Goal: Task Accomplishment & Management: Complete application form

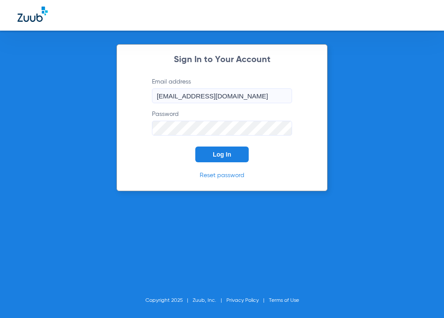
click at [206, 151] on button "Log In" at bounding box center [221, 155] width 53 height 16
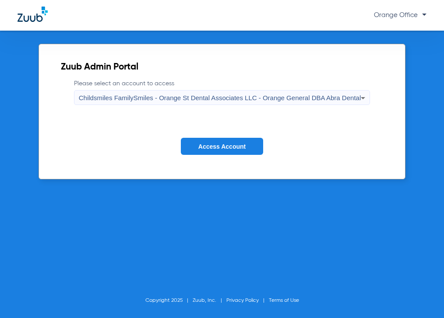
click at [202, 137] on form "Please select an account to access Childsmiles FamilySmiles - Orange St Dental …" at bounding box center [222, 123] width 322 height 89
click at [202, 143] on button "Access Account" at bounding box center [222, 146] width 82 height 17
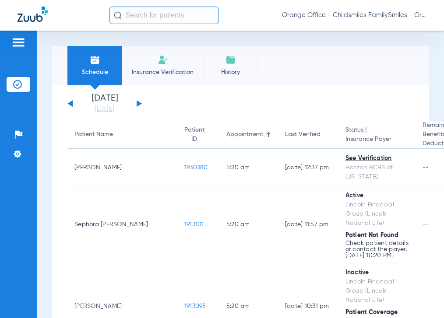
click at [150, 18] on input "text" at bounding box center [163, 16] width 109 height 18
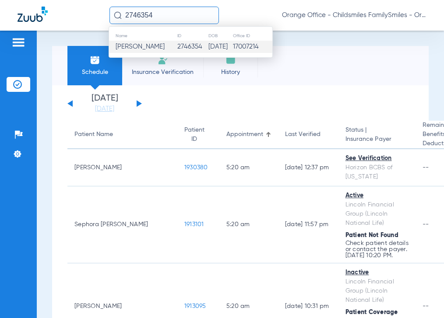
type input "2746354"
click at [165, 46] on span "Cynthia D Belfield-davis" at bounding box center [140, 46] width 49 height 7
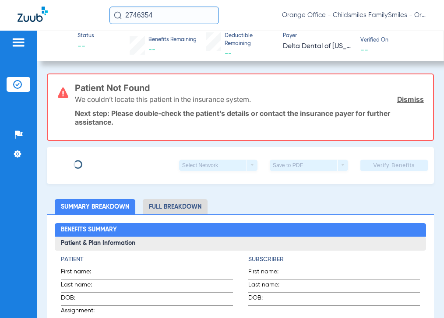
type input "CYNTHIA"
type input "BELFIELD-DAVIS"
type input "06/02/1970"
type input "51000042543075"
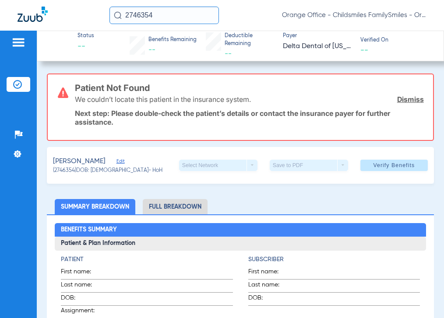
click at [151, 158] on div "BELFIELD-DAVIS, CYNTHIA Edit" at bounding box center [107, 161] width 109 height 11
click at [124, 160] on span "Edit" at bounding box center [120, 163] width 8 height 8
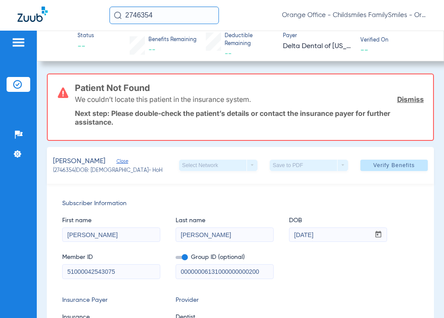
scroll to position [88, 0]
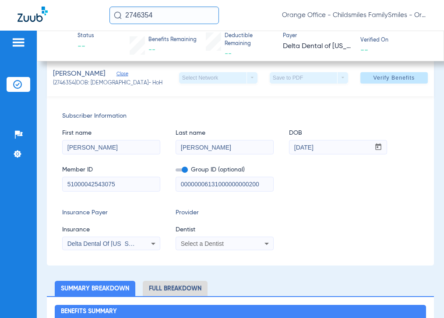
drag, startPoint x: 201, startPoint y: 183, endPoint x: 173, endPoint y: 188, distance: 27.6
click at [173, 188] on div "Member ID 51000042543075 Group ID (optional) 00000006131000000000200" at bounding box center [240, 175] width 356 height 34
drag, startPoint x: 257, startPoint y: 183, endPoint x: 198, endPoint y: 184, distance: 58.7
click at [198, 184] on input "06131000000000200" at bounding box center [224, 184] width 97 height 14
type input "06131"
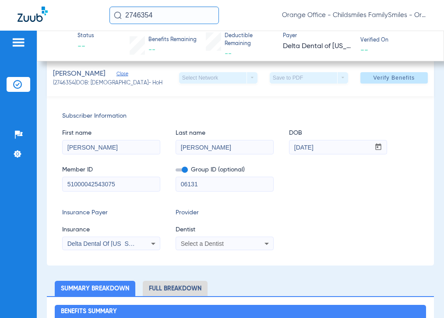
click at [215, 242] on span "Select a Dentist" at bounding box center [202, 243] width 43 height 7
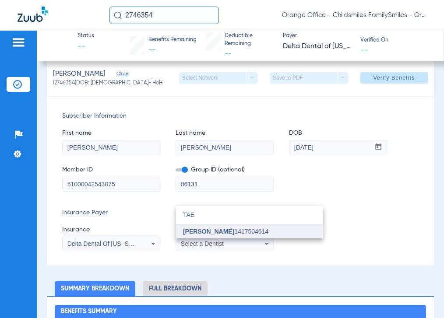
type input "TAE"
click at [216, 228] on mat-option "[PERSON_NAME] 1417504614" at bounding box center [249, 232] width 147 height 14
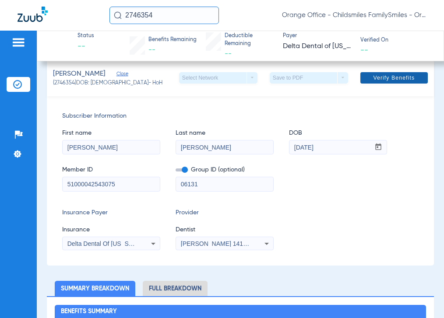
click at [399, 83] on span at bounding box center [393, 77] width 67 height 21
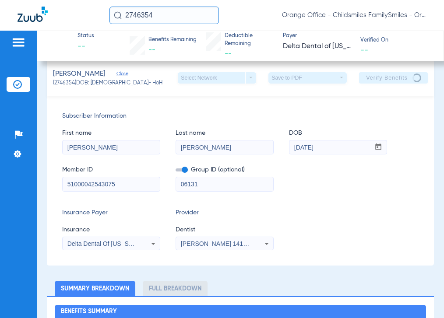
click at [148, 244] on icon at bounding box center [153, 244] width 11 height 11
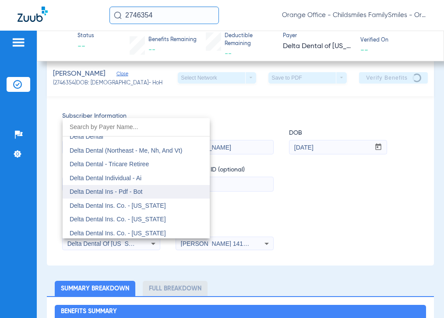
scroll to position [1397, 0]
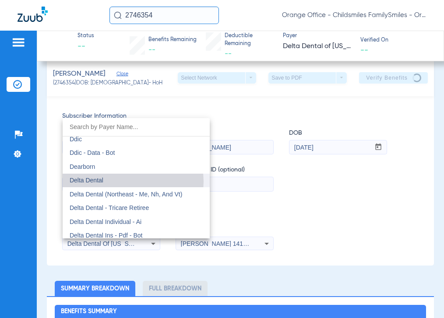
click at [129, 182] on mat-option "Delta Dental" at bounding box center [136, 181] width 147 height 14
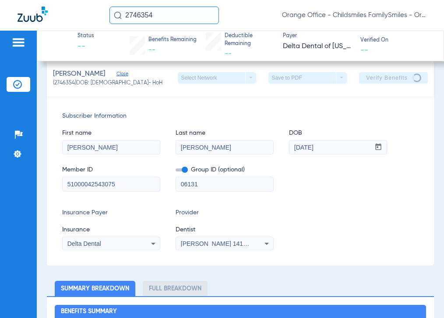
click at [230, 177] on input "06131" at bounding box center [224, 184] width 97 height 14
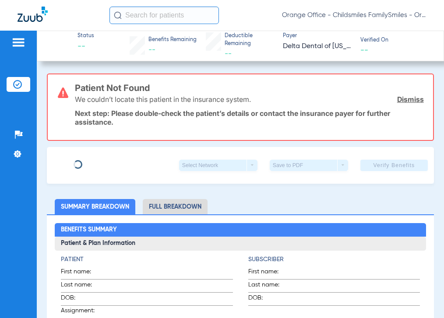
type input "[PERSON_NAME]"
type input "06/02/1970"
type input "51000042543075"
type input "00000006131000000000200"
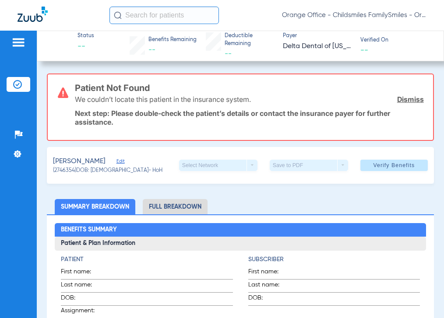
click at [124, 161] on span "Edit" at bounding box center [120, 163] width 8 height 8
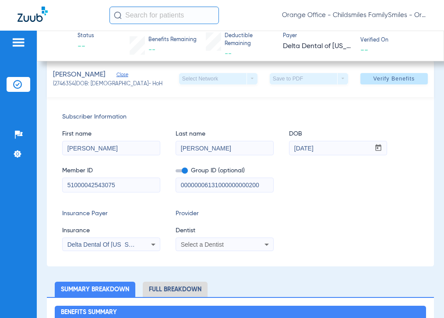
scroll to position [88, 0]
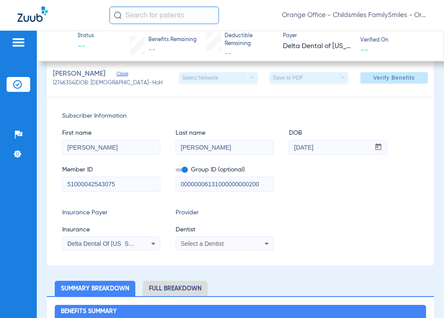
click at [120, 244] on span "Delta Dental Of [US_STATE]" at bounding box center [106, 243] width 78 height 7
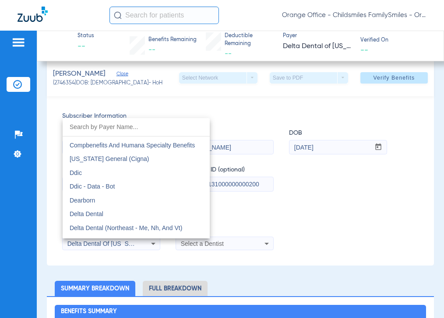
scroll to position [1353, 0]
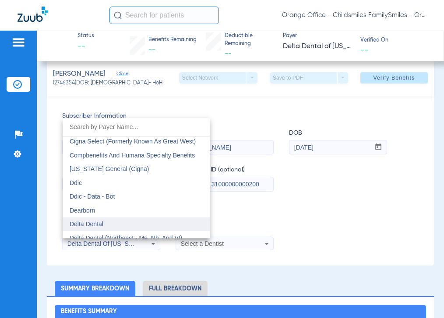
click at [101, 221] on span "Delta Dental" at bounding box center [87, 224] width 34 height 7
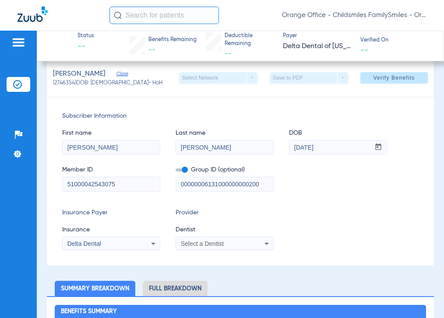
click at [206, 241] on span "Select a Dentist" at bounding box center [202, 243] width 43 height 7
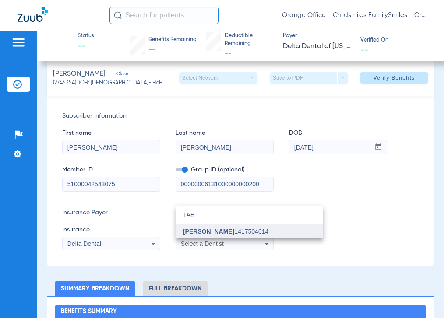
type input "TAE"
click at [212, 233] on span "[PERSON_NAME] 1417504614" at bounding box center [225, 232] width 85 height 6
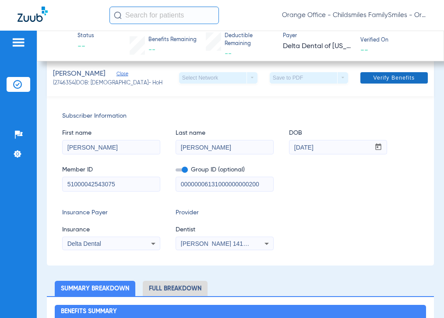
click at [379, 80] on span "Verify Benefits" at bounding box center [394, 77] width 42 height 7
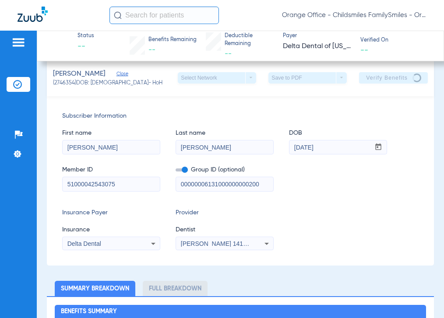
scroll to position [0, 0]
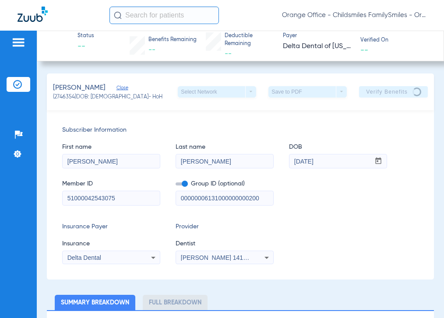
drag, startPoint x: 395, startPoint y: 221, endPoint x: 391, endPoint y: 218, distance: 5.6
click at [395, 221] on div "Subscriber Information First name CYNTHIA Last name BELFIELD-DAVIS DOB mm / dd …" at bounding box center [240, 194] width 387 height 169
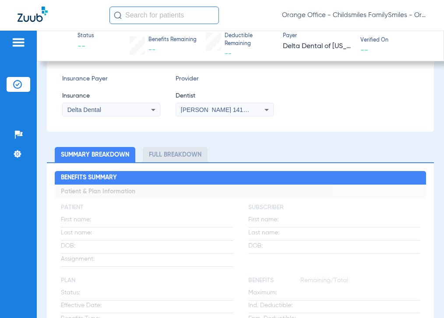
scroll to position [175, 0]
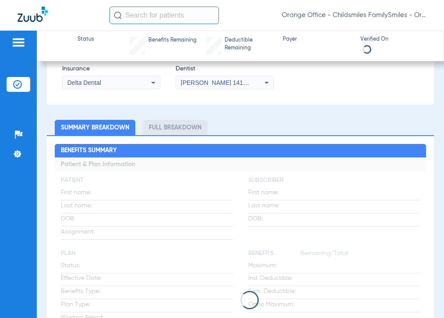
click at [169, 14] on input "text" at bounding box center [163, 16] width 109 height 18
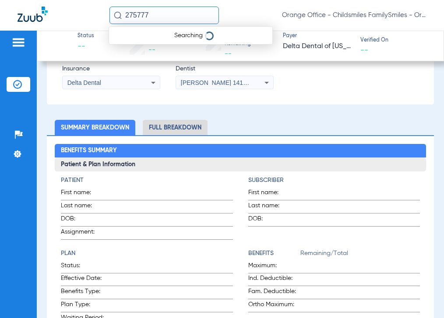
type input "2757776"
click at [169, 17] on input "2757776" at bounding box center [163, 16] width 109 height 18
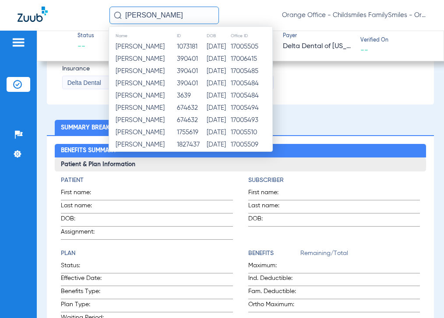
type input "PAULINA GAR"
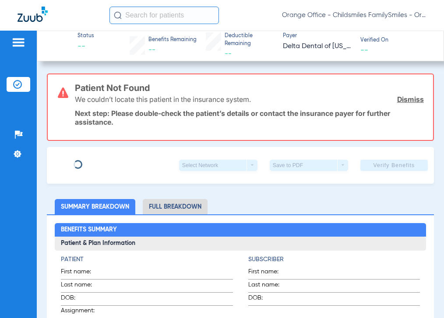
click at [139, 15] on input "text" at bounding box center [163, 16] width 109 height 18
type input "CYNTHIA"
type input "BELFIELD-DAVIS"
type input "06/02/1970"
type input "51000042543075"
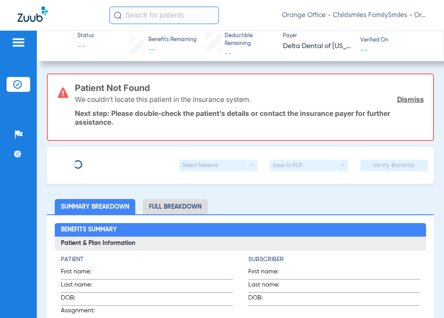
type input "00000006131000000000200"
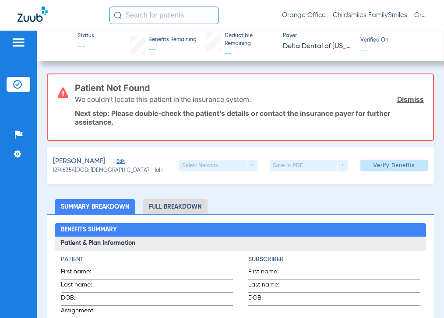
click at [124, 162] on span "Edit" at bounding box center [120, 163] width 8 height 8
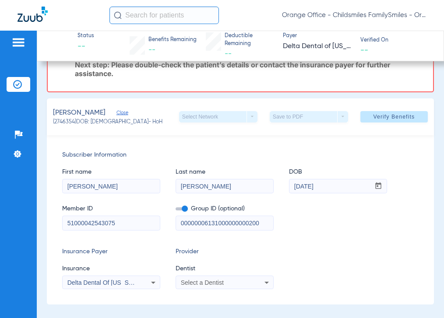
scroll to position [131, 0]
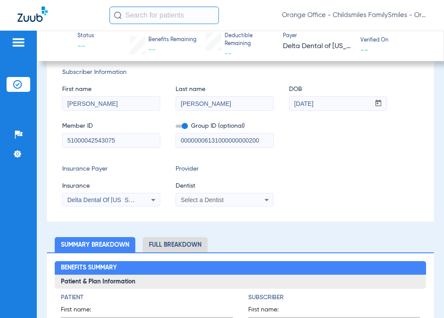
click at [208, 201] on span "Select a Dentist" at bounding box center [202, 200] width 43 height 7
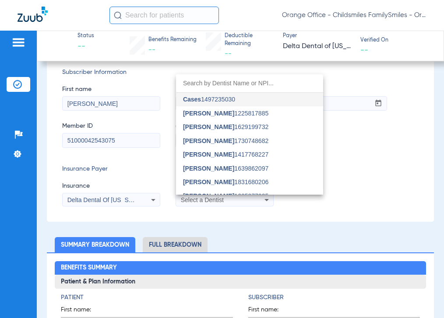
click at [376, 204] on div at bounding box center [222, 159] width 444 height 318
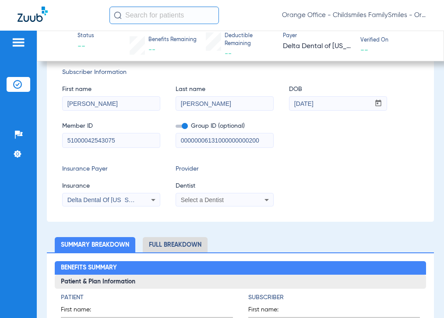
drag, startPoint x: 206, startPoint y: 138, endPoint x: 133, endPoint y: 125, distance: 74.4
click at [137, 126] on div "Member ID 51000042543075 Group ID (optional) 00000006131000000000200" at bounding box center [240, 131] width 356 height 34
click at [190, 127] on span "Group ID (optional)" at bounding box center [225, 126] width 98 height 9
click at [185, 127] on span at bounding box center [182, 126] width 12 height 3
click at [176, 128] on input "checkbox" at bounding box center [176, 128] width 0 height 0
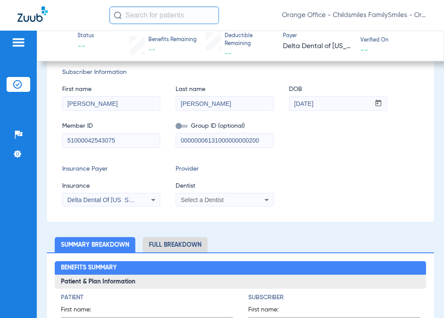
drag, startPoint x: 266, startPoint y: 137, endPoint x: 3, endPoint y: 131, distance: 263.2
click at [77, 139] on div "Member ID 51000042543075 Group ID (optional) 00000006131000000000200" at bounding box center [240, 131] width 356 height 34
click at [218, 197] on span "Select a Dentist" at bounding box center [202, 200] width 43 height 7
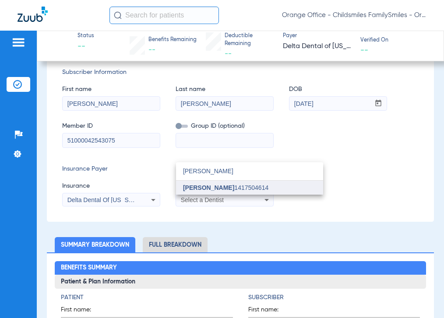
type input "TAE KIM"
click at [218, 189] on span "[PERSON_NAME] 1417504614" at bounding box center [225, 188] width 85 height 6
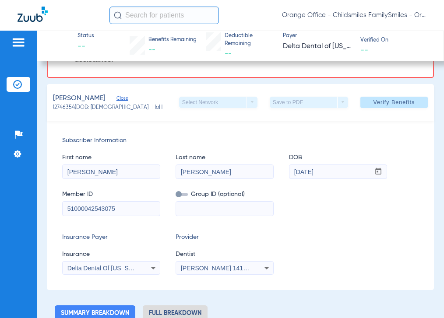
scroll to position [0, 0]
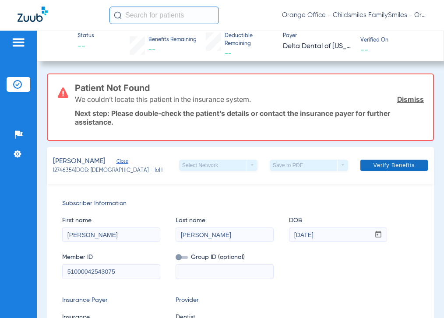
click at [381, 164] on span "Verify Benefits" at bounding box center [394, 165] width 42 height 7
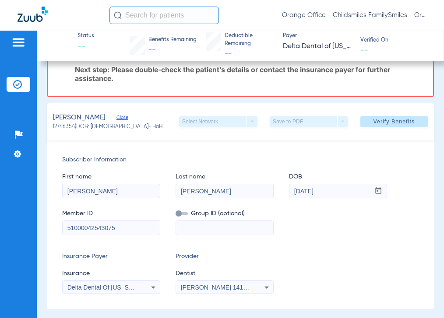
click at [381, 169] on app-form-date-input "DOB mm / dd / yyyy 06/02/1970" at bounding box center [338, 182] width 98 height 34
click at [386, 151] on div "Subscriber Information First name CYNTHIA Last name BELFIELD-DAVIS DOB mm / dd …" at bounding box center [240, 224] width 387 height 169
drag, startPoint x: 122, startPoint y: 229, endPoint x: 56, endPoint y: 227, distance: 66.1
click at [56, 227] on div "Subscriber Information First name CYNTHIA Last name BELFIELD-DAVIS DOB mm / dd …" at bounding box center [240, 224] width 387 height 169
click at [401, 159] on span "Subscriber Information" at bounding box center [240, 159] width 356 height 9
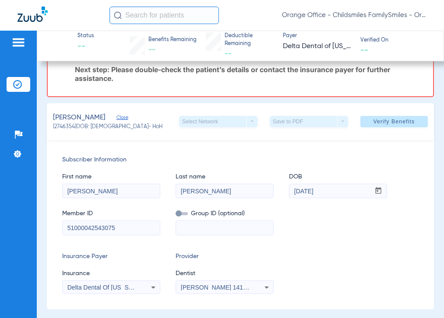
click at [383, 246] on div "Subscriber Information First name CYNTHIA Last name BELFIELD-DAVIS DOB mm / dd …" at bounding box center [240, 224] width 387 height 169
click at [391, 168] on div "First name CYNTHIA Last name BELFIELD-DAVIS DOB mm / dd / yyyy 06/02/1970" at bounding box center [240, 182] width 356 height 34
click at [416, 171] on div "Subscriber Information First name CYNTHIA Last name BELFIELD-DAVIS DOB mm / dd …" at bounding box center [240, 224] width 387 height 169
click at [400, 202] on div "Member ID 51000042543075 Group ID (optional)" at bounding box center [240, 218] width 356 height 34
drag, startPoint x: 404, startPoint y: 247, endPoint x: 387, endPoint y: 258, distance: 20.8
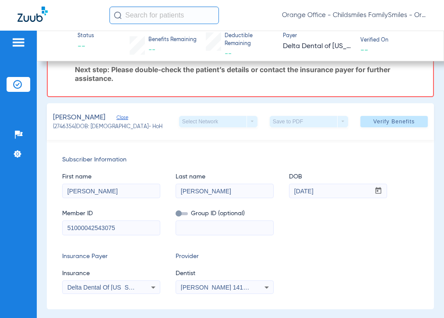
click at [404, 247] on div "Subscriber Information First name CYNTHIA Last name BELFIELD-DAVIS DOB mm / dd …" at bounding box center [240, 224] width 387 height 169
click at [393, 206] on div "Member ID 51000042543075 Group ID (optional)" at bounding box center [240, 218] width 356 height 34
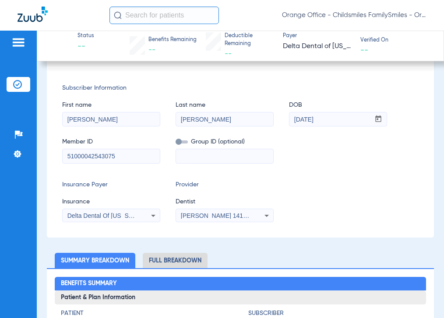
scroll to position [131, 0]
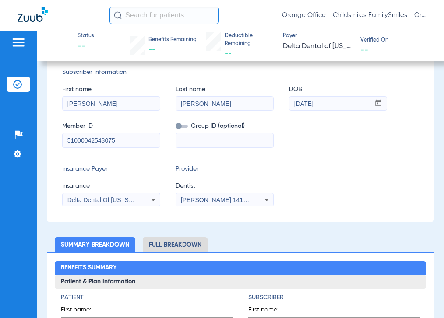
click at [135, 144] on input "51000042543075" at bounding box center [111, 141] width 97 height 14
click at [231, 142] on input at bounding box center [224, 141] width 97 height 14
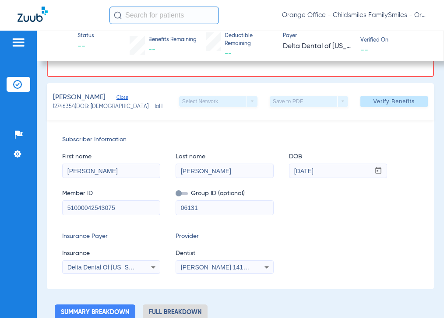
scroll to position [44, 0]
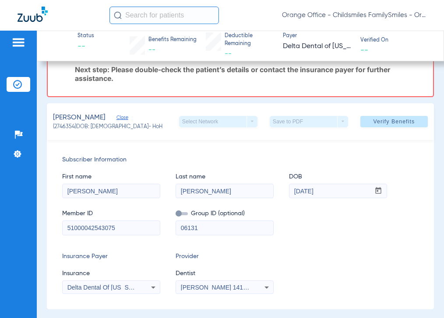
type input "06131"
click at [381, 132] on div "BELFIELD-DAVIS, CYNTHIA Close (2746354) DOB: 06/02/1970 - HoH Select Network ar…" at bounding box center [240, 121] width 387 height 37
click at [381, 123] on span "Verify Benefits" at bounding box center [394, 121] width 42 height 7
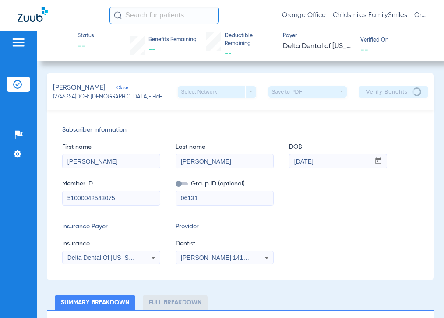
click at [183, 183] on span at bounding box center [182, 184] width 12 height 3
click at [176, 186] on input "checkbox" at bounding box center [176, 186] width 0 height 0
drag, startPoint x: 87, startPoint y: 199, endPoint x: 41, endPoint y: 194, distance: 46.3
type input "42543075"
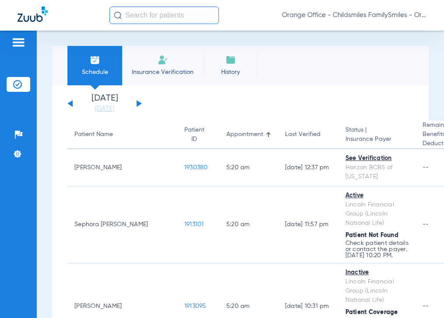
click at [137, 14] on input "text" at bounding box center [163, 16] width 109 height 18
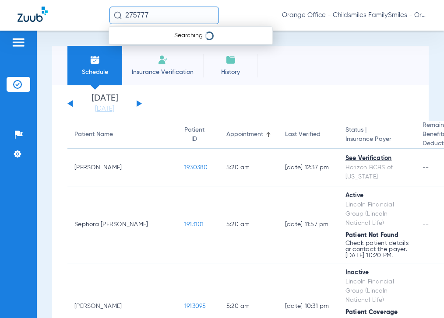
type input "2757776"
click at [158, 20] on input "2757776" at bounding box center [163, 16] width 109 height 18
click at [160, 14] on input "text" at bounding box center [163, 16] width 109 height 18
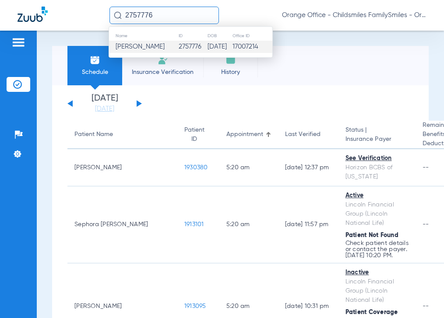
type input "2757776"
click at [207, 49] on td "09/21/1983" at bounding box center [219, 47] width 25 height 12
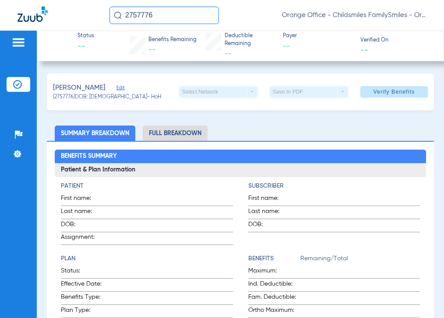
click at [120, 91] on span "Edit" at bounding box center [120, 89] width 8 height 8
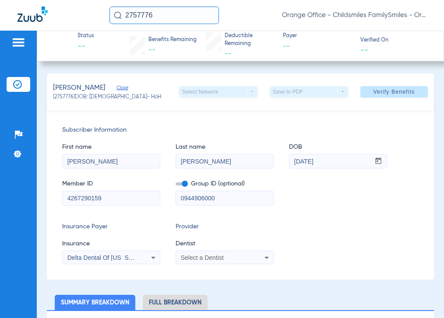
click at [235, 198] on input "0944906000" at bounding box center [224, 198] width 97 height 14
drag, startPoint x: 231, startPoint y: 196, endPoint x: 196, endPoint y: 199, distance: 35.6
click at [196, 199] on input "0944906000" at bounding box center [224, 198] width 97 height 14
click at [391, 191] on div "Member ID 4267290159 Group ID (optional) 0944906000" at bounding box center [240, 189] width 356 height 34
drag, startPoint x: 217, startPoint y: 196, endPoint x: 199, endPoint y: 199, distance: 18.1
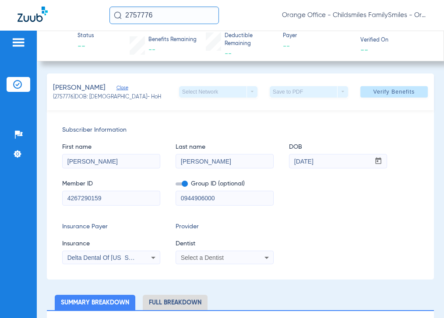
click at [199, 199] on input "0944906000" at bounding box center [224, 198] width 97 height 14
type input "09449"
click at [220, 254] on div "Select a Dentist" at bounding box center [224, 258] width 97 height 11
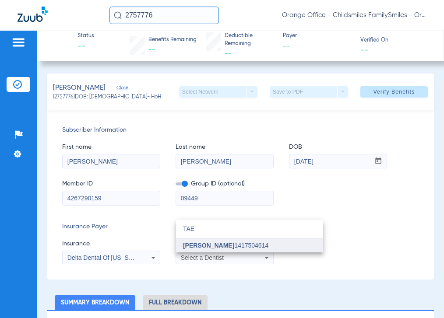
type input "TAE"
click at [230, 247] on span "[PERSON_NAME] 1417504614" at bounding box center [225, 246] width 85 height 6
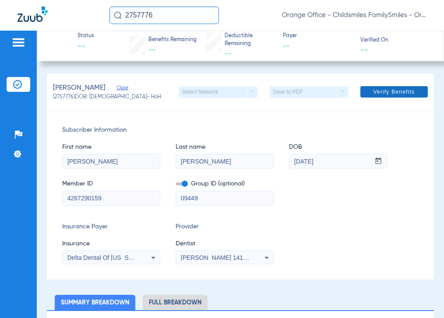
click at [407, 89] on span "Verify Benefits" at bounding box center [394, 91] width 42 height 7
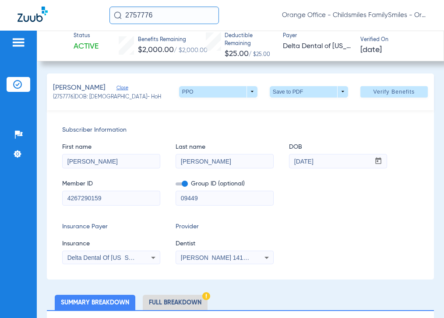
click at [407, 121] on div "Subscriber Information First name PAULINA Last name GARAY DOB mm / dd / yyyy 09…" at bounding box center [240, 194] width 387 height 169
drag, startPoint x: 106, startPoint y: 200, endPoint x: 62, endPoint y: 201, distance: 43.4
click at [63, 201] on input "4267290159" at bounding box center [111, 198] width 97 height 14
click at [389, 138] on div "First name PAULINA Last name GARAY DOB mm / dd / yyyy 09/21/1983" at bounding box center [240, 152] width 356 height 34
click at [387, 135] on app-form-date-input "DOB mm / dd / yyyy 09/21/1983" at bounding box center [338, 152] width 98 height 34
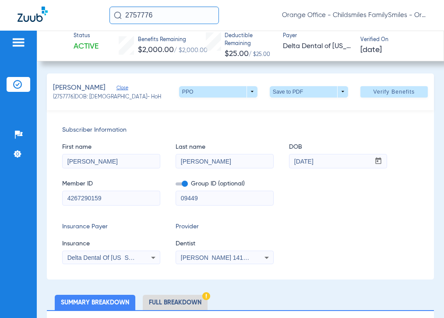
click at [402, 139] on div "First name PAULINA Last name GARAY DOB mm / dd / yyyy 09/21/1983" at bounding box center [240, 152] width 356 height 34
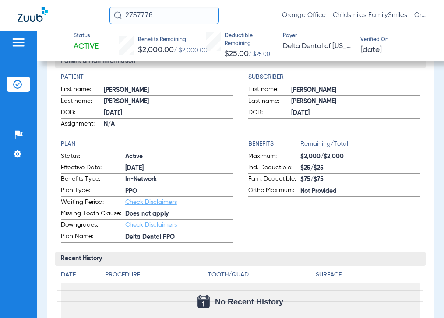
scroll to position [263, 0]
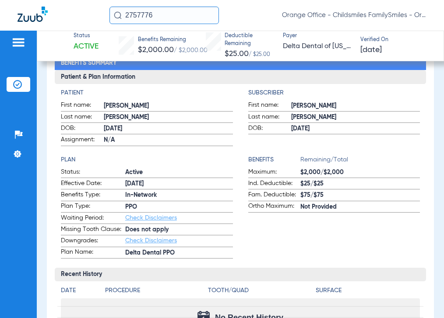
drag, startPoint x: 123, startPoint y: 184, endPoint x: 144, endPoint y: 183, distance: 21.1
click at [144, 183] on label "Effective Date: 7/1/25" at bounding box center [147, 184] width 172 height 11
click at [147, 182] on span "7/1/25" at bounding box center [179, 184] width 108 height 9
drag, startPoint x: 120, startPoint y: 182, endPoint x: 63, endPoint y: 107, distance: 93.8
click at [63, 107] on app-patient-and-plan-information "Patient First name: PAULINA Last name: GARAY DOB: 09/21/1983 Assignment: N/A Su…" at bounding box center [240, 173] width 359 height 170
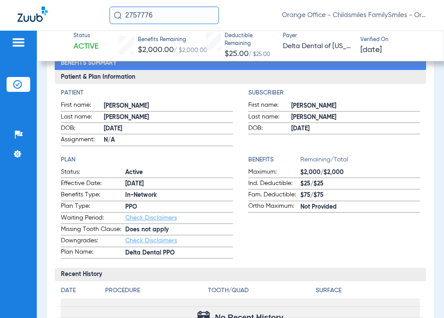
click at [130, 135] on label "Assignment: N/A" at bounding box center [147, 140] width 172 height 11
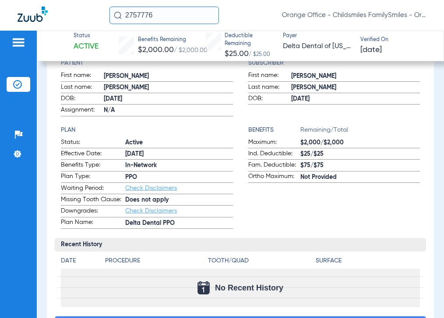
scroll to position [306, 0]
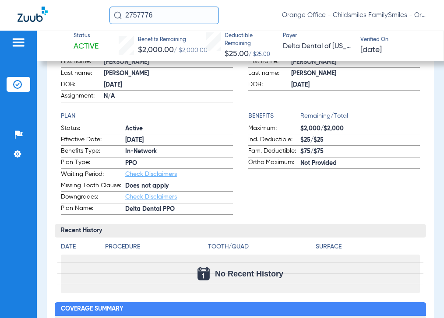
drag, startPoint x: 353, startPoint y: 128, endPoint x: 161, endPoint y: 208, distance: 208.0
click at [161, 208] on app-patient-and-plan-information "Patient First name: PAULINA Last name: GARAY DOB: 09/21/1983 Assignment: N/A Su…" at bounding box center [240, 130] width 359 height 170
click at [189, 188] on span "Does not apply" at bounding box center [179, 186] width 108 height 9
drag, startPoint x: 165, startPoint y: 185, endPoint x: 53, endPoint y: 132, distance: 123.6
click at [53, 132] on div "Benefits Summary Patient & Plan Information Patient First name: PAULINA Last na…" at bounding box center [240, 242] width 387 height 476
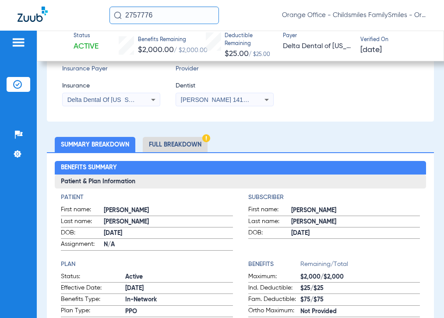
scroll to position [48, 0]
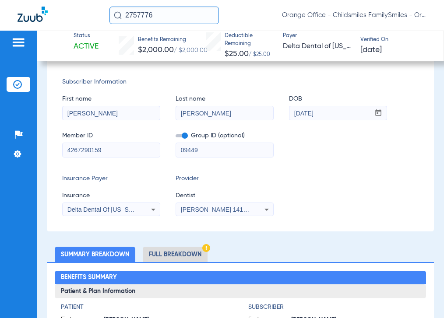
click at [204, 251] on img at bounding box center [206, 248] width 8 height 8
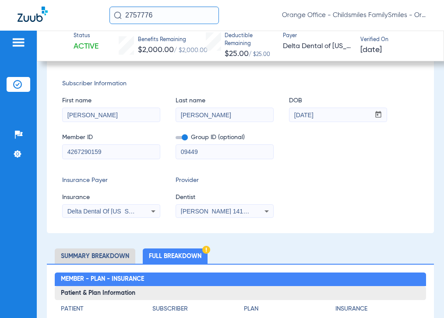
scroll to position [3, 0]
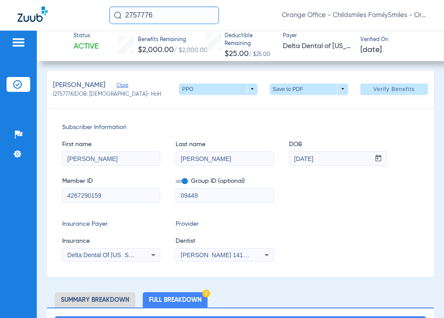
click at [117, 301] on li "Summary Breakdown" at bounding box center [95, 299] width 81 height 15
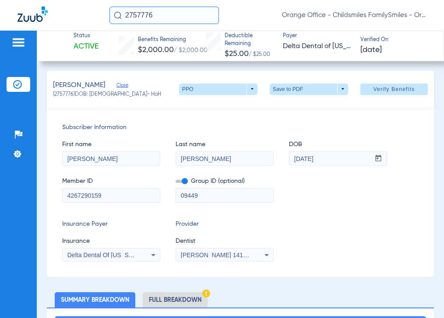
drag, startPoint x: 161, startPoint y: 14, endPoint x: 48, endPoint y: -6, distance: 114.3
click at [48, 0] on html "2757776 Orange Office - Childsmiles FamilySmiles - Orange St Dental Associates …" at bounding box center [222, 159] width 444 height 318
click at [156, 14] on input "2757030" at bounding box center [163, 16] width 109 height 18
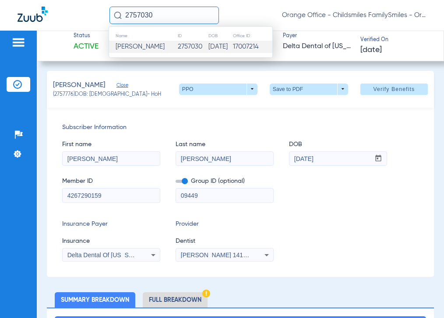
type input "2757030"
click at [152, 52] on td "Iris Irizarry" at bounding box center [143, 47] width 68 height 12
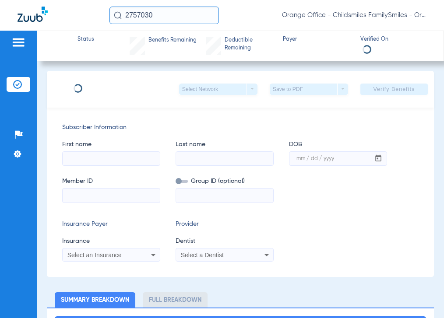
type input "Iris"
type input "Irizarry"
type input "05/29/1960"
type input "974587294"
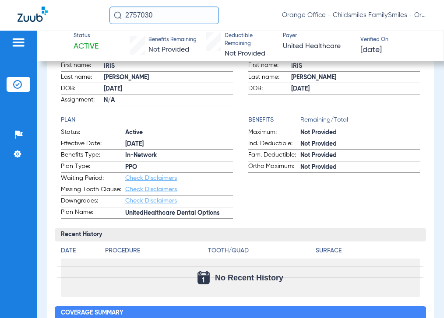
scroll to position [222, 0]
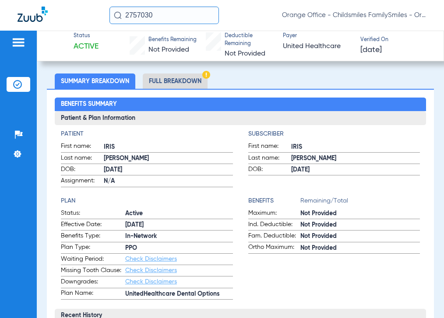
click at [162, 80] on li "Full Breakdown" at bounding box center [175, 81] width 65 height 15
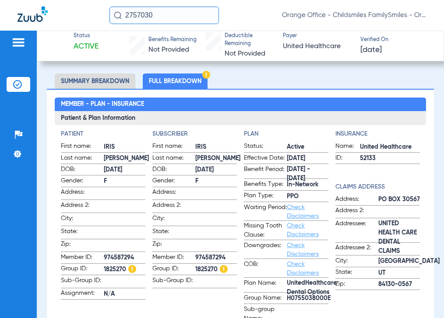
click at [106, 266] on span "1825270" at bounding box center [125, 269] width 42 height 9
click at [122, 84] on li "Summary Breakdown" at bounding box center [95, 81] width 81 height 15
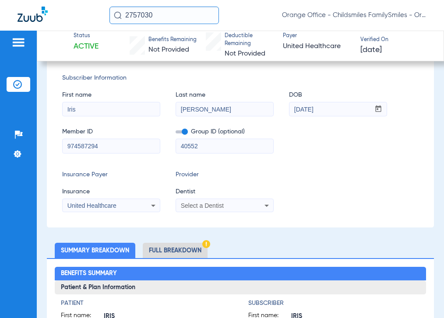
scroll to position [3, 0]
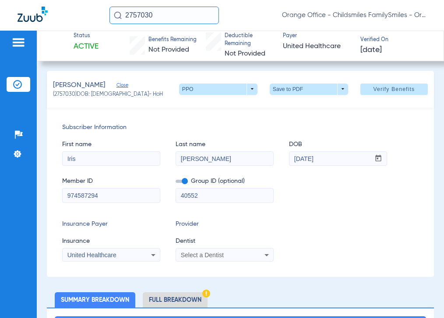
drag, startPoint x: 208, startPoint y: 191, endPoint x: 144, endPoint y: 183, distance: 65.3
click at [144, 184] on div "Member ID 974587294 Group ID (optional) 40552" at bounding box center [240, 186] width 356 height 34
type input "1825270"
click at [133, 257] on div "United Healthcare" at bounding box center [102, 255] width 70 height 6
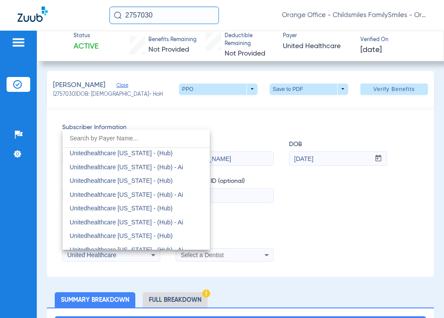
scroll to position [6174, 0]
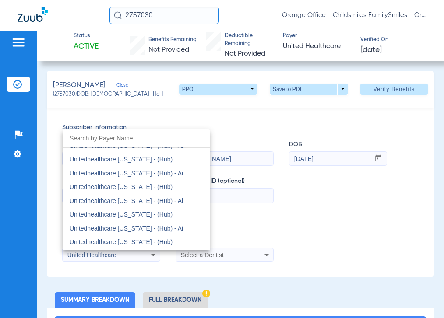
click at [355, 196] on div at bounding box center [222, 159] width 444 height 318
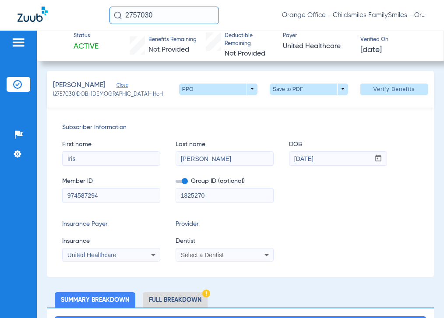
click at [222, 254] on span "Select a Dentist" at bounding box center [202, 255] width 43 height 7
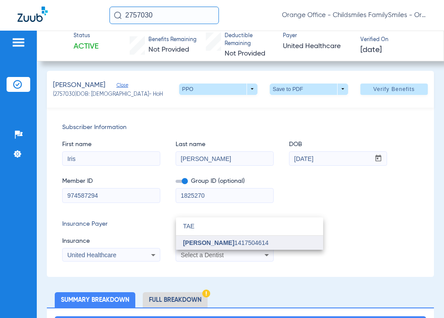
type input "TAE"
click at [218, 247] on mat-option "[PERSON_NAME] 1417504614" at bounding box center [249, 243] width 147 height 14
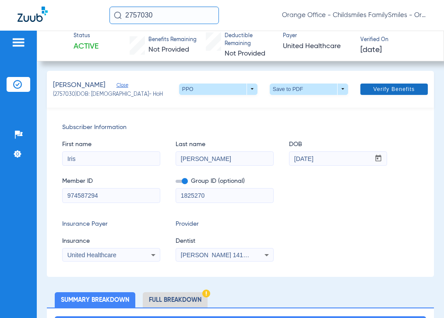
click at [373, 88] on span "Verify Benefits" at bounding box center [394, 89] width 42 height 7
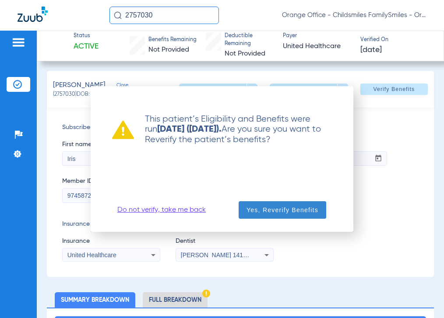
click at [289, 212] on span "Yes, Reverify Benefits" at bounding box center [283, 210] width 72 height 9
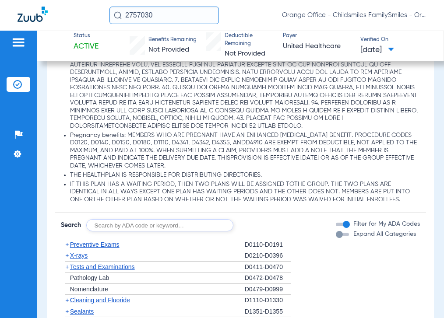
scroll to position [963, 0]
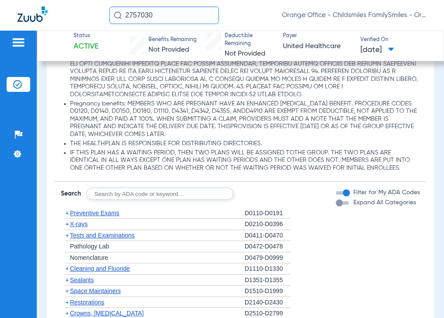
click at [99, 214] on span "Preventive Exams" at bounding box center [94, 213] width 49 height 7
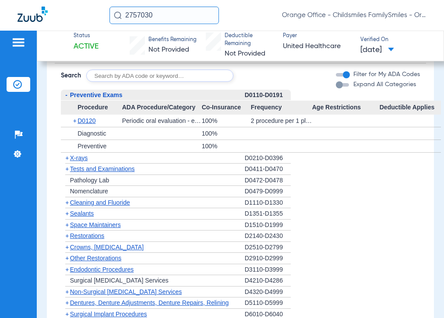
scroll to position [1095, 0]
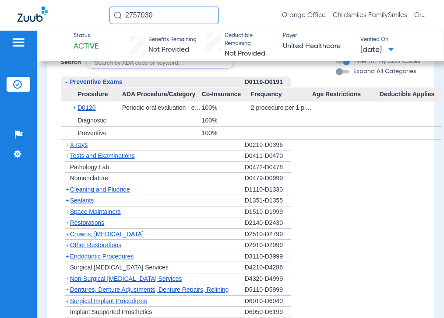
click at [82, 148] on span "X-rays" at bounding box center [79, 144] width 18 height 7
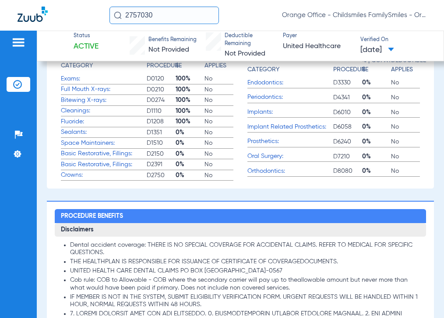
scroll to position [471, 0]
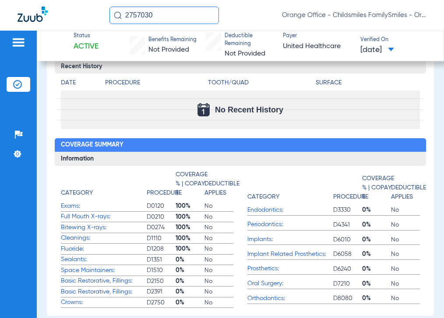
drag, startPoint x: 168, startPoint y: 14, endPoint x: 18, endPoint y: 13, distance: 149.3
click at [71, 14] on div "2757030 Orange Office - Childsmiles FamilySmiles - Orange St Dental Associates …" at bounding box center [222, 15] width 444 height 31
click at [180, 18] on input "2746050" at bounding box center [163, 16] width 109 height 18
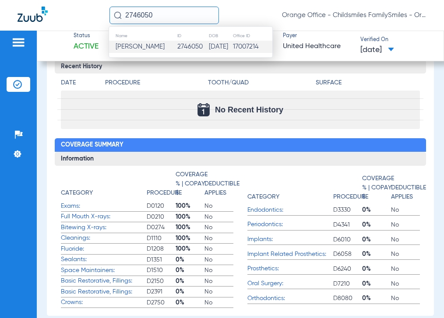
type input "2746050"
click at [180, 45] on td "2746050" at bounding box center [193, 47] width 32 height 12
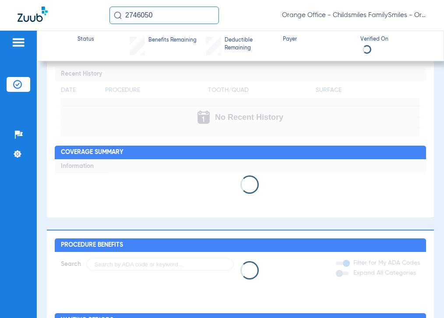
scroll to position [546, 0]
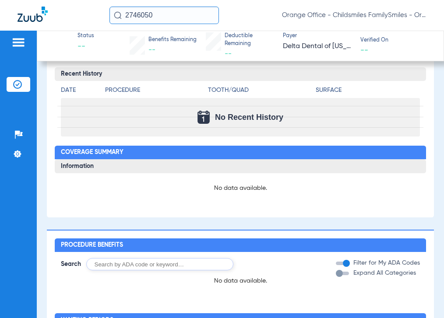
type input "Kiyanna"
type input "Henry"
type input "02/17/1995"
type input "08009659335"
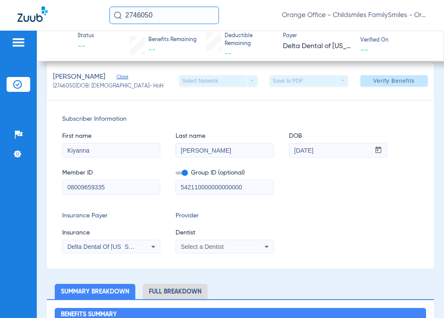
scroll to position [88, 0]
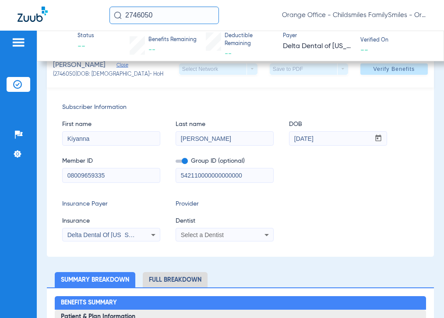
drag, startPoint x: 267, startPoint y: 173, endPoint x: 87, endPoint y: 142, distance: 182.2
click at [98, 147] on div "First name Kiyanna Last name Henry DOB mm / dd / yyyy 02/17/1995 Member ID 0800…" at bounding box center [240, 147] width 356 height 71
type input "39069"
drag, startPoint x: 106, startPoint y: 174, endPoint x: 56, endPoint y: 174, distance: 50.4
click at [56, 174] on div "Subscriber Information First name Kiyanna Last name Henry DOB mm / dd / yyyy 02…" at bounding box center [240, 172] width 387 height 169
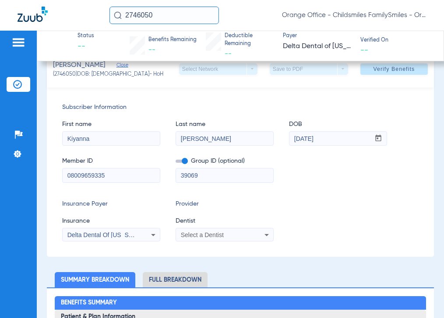
click at [111, 174] on input "08009659335" at bounding box center [111, 176] width 97 height 14
drag, startPoint x: 80, startPoint y: 175, endPoint x: 56, endPoint y: 178, distance: 23.5
click at [56, 178] on div "Subscriber Information First name Kiyanna Last name Henry DOB mm / dd / yyyy 02…" at bounding box center [240, 172] width 387 height 169
type input "9659335"
click at [234, 236] on div "Select a Dentist" at bounding box center [216, 235] width 70 height 6
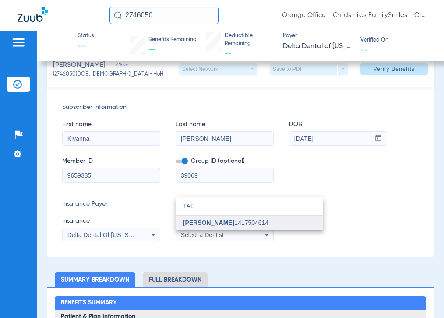
type input "TAE"
click at [238, 220] on span "[PERSON_NAME] 1417504614" at bounding box center [225, 223] width 85 height 6
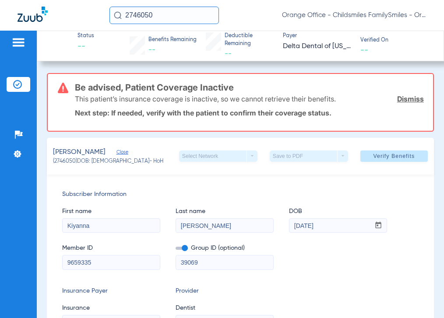
scroll to position [0, 0]
click at [382, 151] on span at bounding box center [393, 156] width 67 height 21
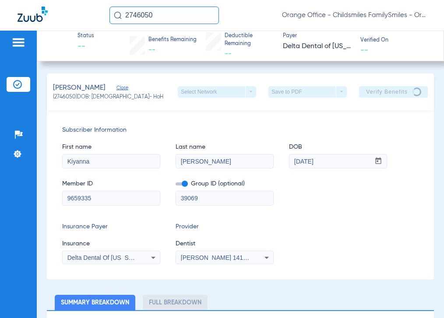
drag, startPoint x: 213, startPoint y: 85, endPoint x: 186, endPoint y: 102, distance: 32.4
drag, startPoint x: 186, startPoint y: 102, endPoint x: 158, endPoint y: 114, distance: 30.4
click at [160, 106] on div "Henry, Kiyanna Close (2746050) DOB: 02/17/1995 - HoH Select Network arrow_drop_…" at bounding box center [240, 92] width 387 height 37
click at [370, 212] on div "Subscriber Information First name Kiyanna Last name Henry DOB mm / dd / yyyy 02…" at bounding box center [240, 194] width 387 height 169
click at [367, 204] on div "Member ID 9659335 Group ID (optional) 39069" at bounding box center [240, 189] width 356 height 34
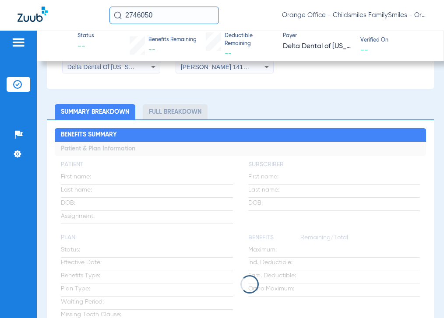
scroll to position [219, 0]
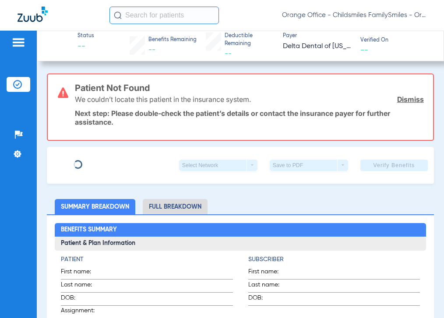
type input "[PERSON_NAME]"
type input "[DATE]"
type input "51000042543075"
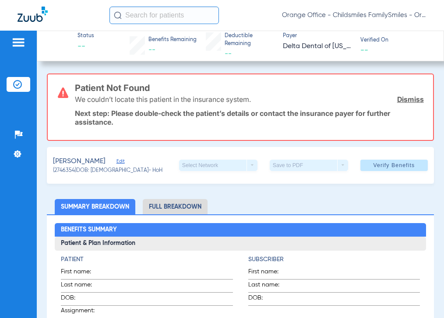
click at [124, 161] on span "Edit" at bounding box center [120, 163] width 8 height 8
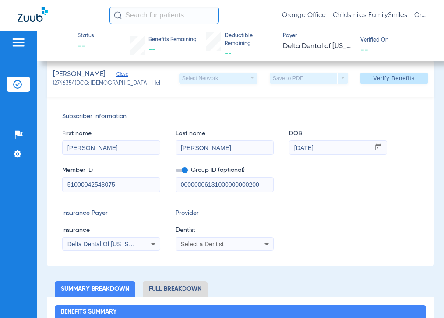
scroll to position [88, 0]
drag, startPoint x: 201, startPoint y: 184, endPoint x: 137, endPoint y: 192, distance: 63.5
click at [138, 194] on div "Subscriber Information First name [PERSON_NAME] Last name [PERSON_NAME] DOB mm …" at bounding box center [240, 180] width 387 height 169
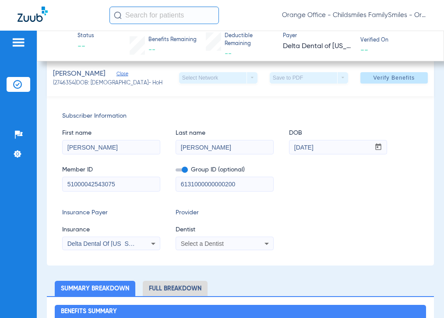
drag, startPoint x: 222, startPoint y: 184, endPoint x: 192, endPoint y: 184, distance: 30.2
click at [192, 184] on input "6131000000000200" at bounding box center [224, 184] width 97 height 14
click at [195, 184] on input "6131000000000200" at bounding box center [224, 184] width 97 height 14
drag, startPoint x: 188, startPoint y: 184, endPoint x: 264, endPoint y: 189, distance: 75.9
click at [264, 189] on input "6131000000000200" at bounding box center [224, 184] width 97 height 14
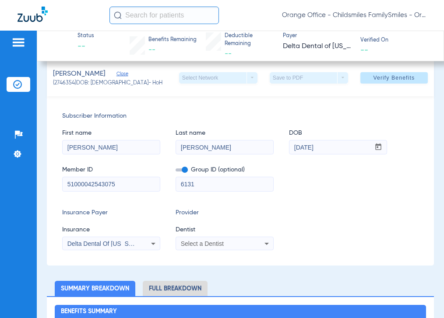
type input "6131"
drag, startPoint x: 86, startPoint y: 184, endPoint x: 58, endPoint y: 186, distance: 27.6
click at [58, 186] on div "Subscriber Information First name [PERSON_NAME] Last name [PERSON_NAME] DOB mm …" at bounding box center [240, 180] width 387 height 169
drag, startPoint x: 88, startPoint y: 184, endPoint x: 32, endPoint y: 181, distance: 56.5
click at [32, 181] on div "Patients Insurance Verification Setup Help Center Settings Status -- Benefits R…" at bounding box center [222, 190] width 444 height 318
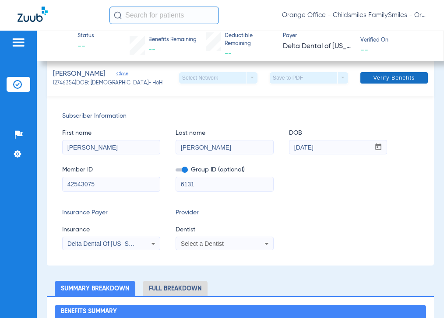
type input "42543075"
click at [385, 82] on span at bounding box center [393, 77] width 67 height 21
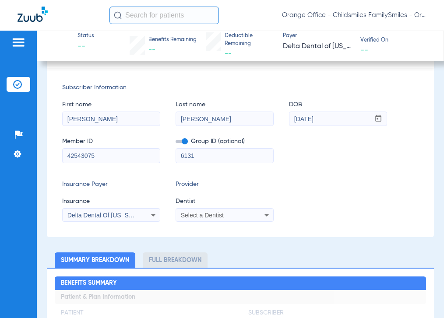
scroll to position [0, 0]
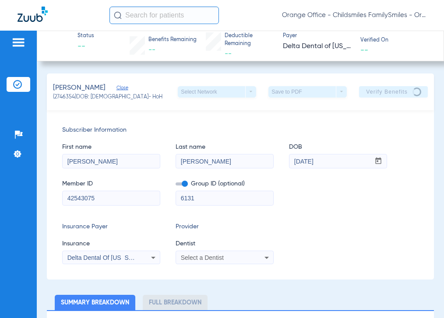
click at [180, 199] on input "6131" at bounding box center [224, 198] width 97 height 14
type input "06131"
click at [255, 259] on div "Select a Dentist" at bounding box center [224, 258] width 97 height 11
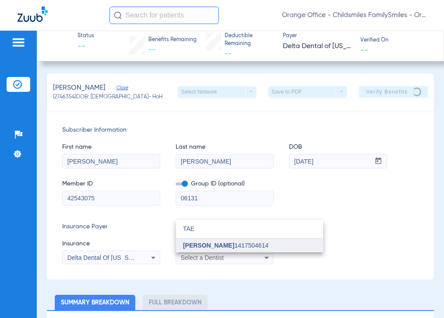
type input "TAE"
click at [213, 249] on mat-option "[PERSON_NAME] 1417504614" at bounding box center [249, 246] width 147 height 14
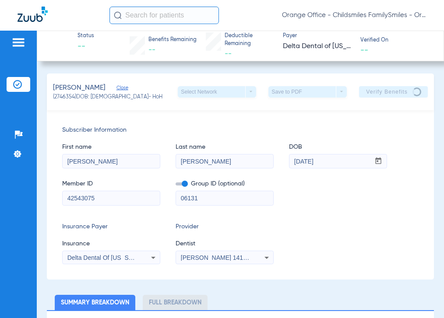
click at [324, 246] on div "Insurance Payer Insurance Delta Dental Of [US_STATE] Provider Dentist [PERSON_N…" at bounding box center [240, 243] width 356 height 42
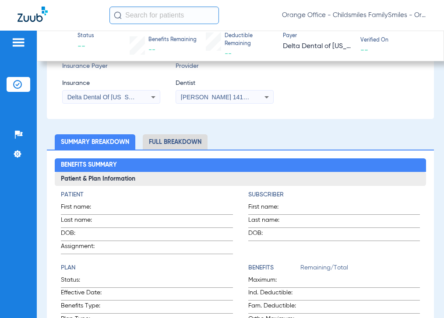
scroll to position [219, 0]
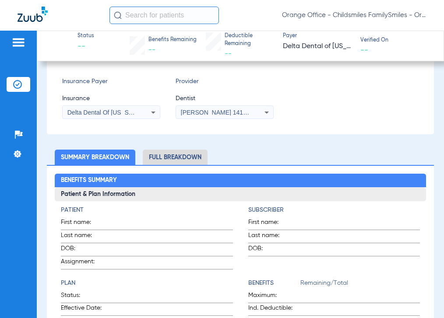
click at [166, 163] on li "Full Breakdown" at bounding box center [175, 157] width 65 height 15
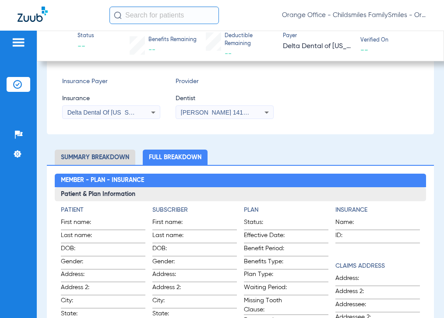
click at [100, 161] on li "Summary Breakdown" at bounding box center [95, 157] width 81 height 15
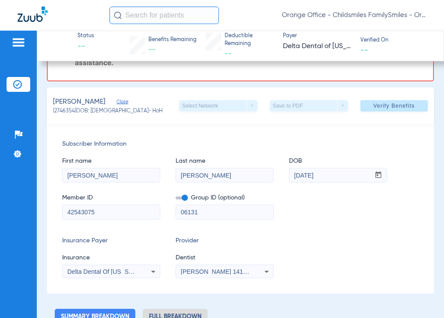
scroll to position [44, 0]
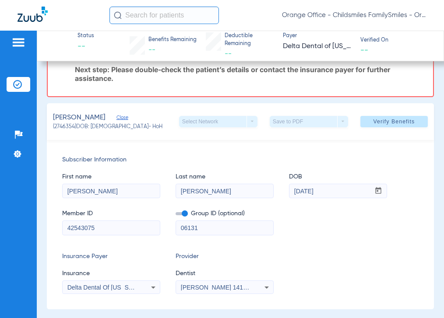
click at [255, 283] on div "[PERSON_NAME] 1417504614" at bounding box center [224, 287] width 97 height 11
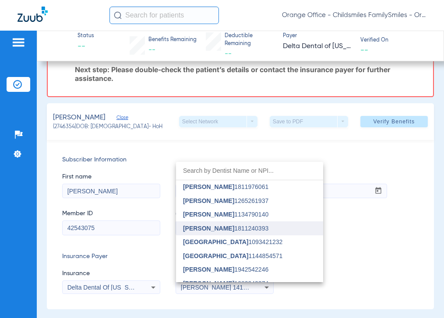
scroll to position [3953, 0]
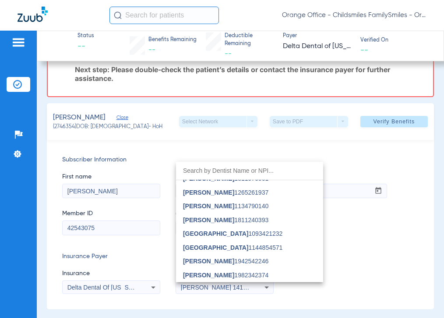
click at [106, 245] on div at bounding box center [222, 159] width 444 height 318
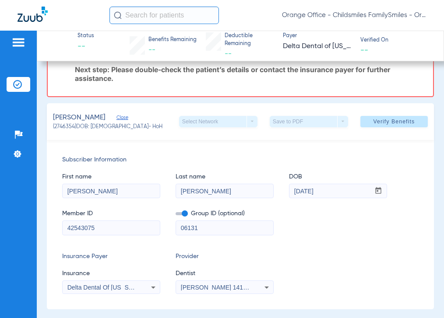
click at [118, 229] on input "42543075" at bounding box center [111, 228] width 97 height 14
click at [104, 230] on input "42543075" at bounding box center [111, 228] width 97 height 14
click at [66, 229] on input "42543075" at bounding box center [111, 228] width 97 height 14
click at [100, 229] on input "42543075" at bounding box center [111, 228] width 97 height 14
click at [370, 211] on div "Member ID 42543075 Group ID (optional) 06131" at bounding box center [240, 218] width 356 height 34
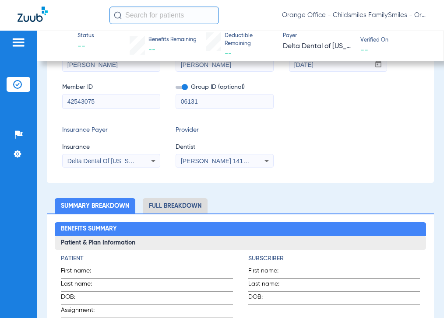
scroll to position [175, 0]
